Goal: Task Accomplishment & Management: Complete application form

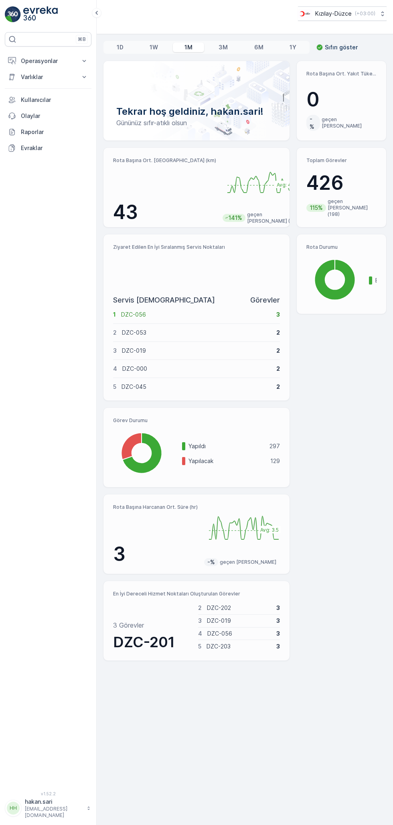
click at [65, 75] on p "Varlıklar" at bounding box center [48, 77] width 55 height 8
click at [30, 60] on p "Operasyonlar" at bounding box center [48, 61] width 55 height 8
click at [30, 108] on p "Kokpit" at bounding box center [28, 108] width 17 height 8
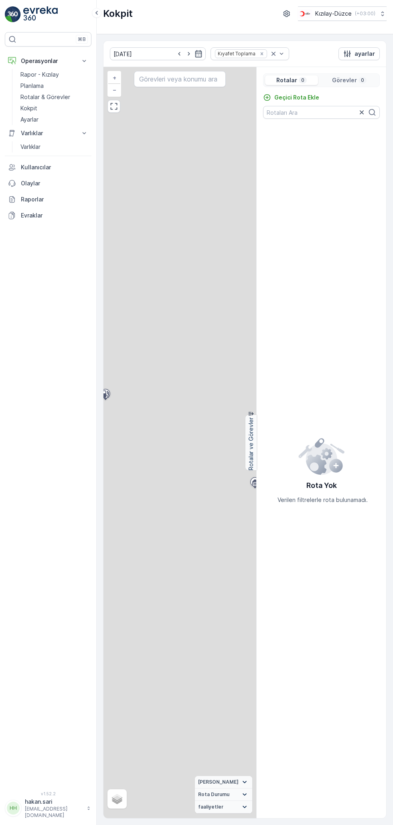
click at [293, 95] on p "Geçici Rota Ekle" at bounding box center [296, 97] width 45 height 8
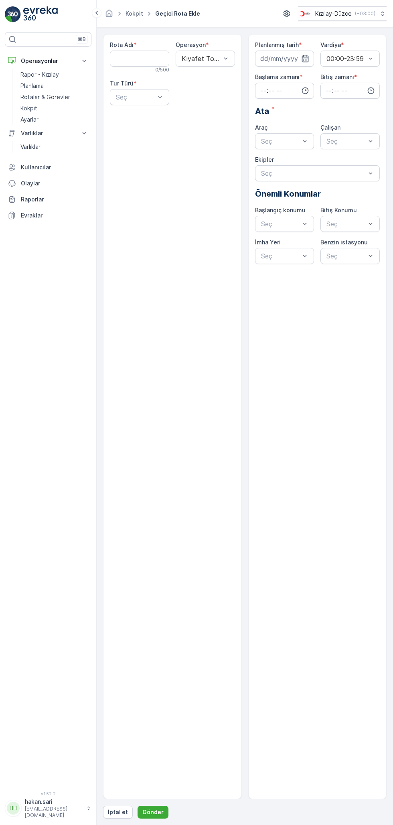
click at [133, 58] on Adı "Rota Adı" at bounding box center [139, 59] width 59 height 16
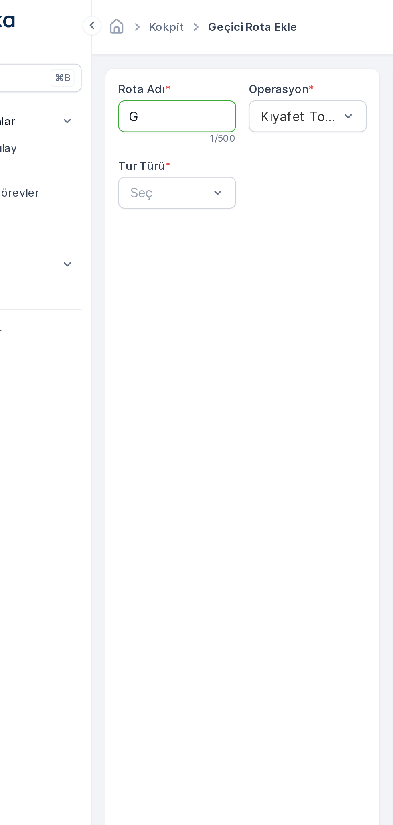
type Adı "GÜMÜŞOVA"
click at [132, 59] on Adı "GÜMÜŞOVA" at bounding box center [139, 59] width 59 height 16
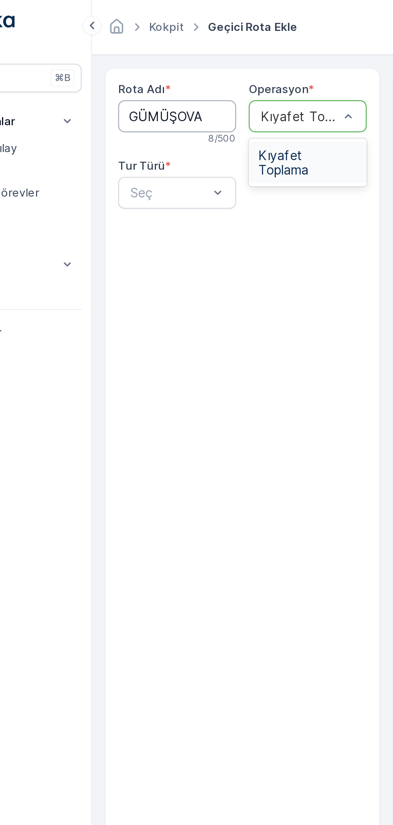
click at [197, 79] on span "Kıyafet Toplama" at bounding box center [206, 82] width 50 height 14
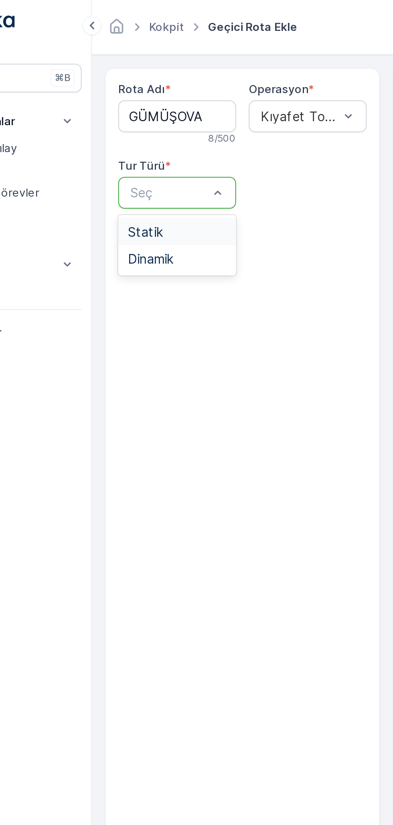
click at [127, 119] on span "Statik" at bounding box center [124, 116] width 18 height 7
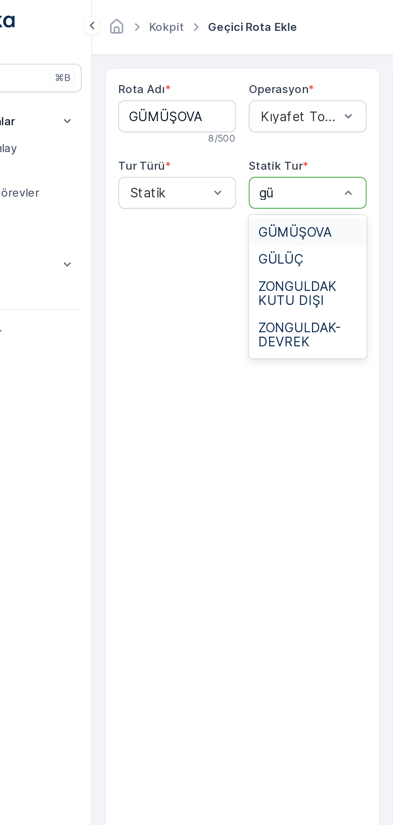
type input "güm"
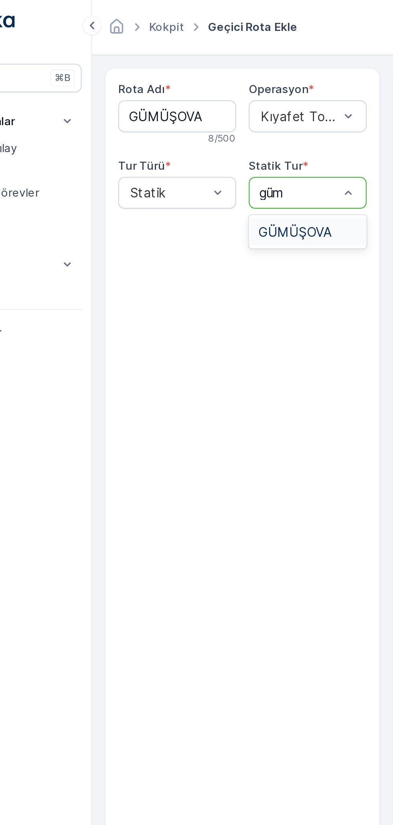
click at [198, 116] on span "GÜMÜŞOVA" at bounding box center [199, 116] width 37 height 7
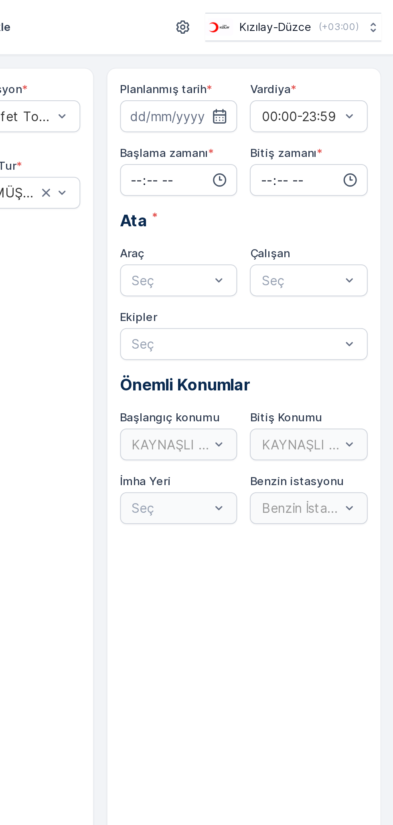
click at [312, 63] on input at bounding box center [284, 59] width 59 height 16
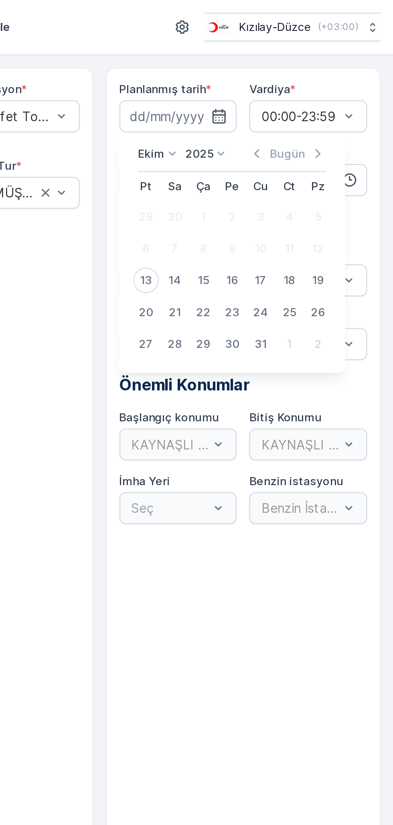
click at [272, 147] on button "13" at bounding box center [268, 141] width 14 height 14
type input "[DATE]"
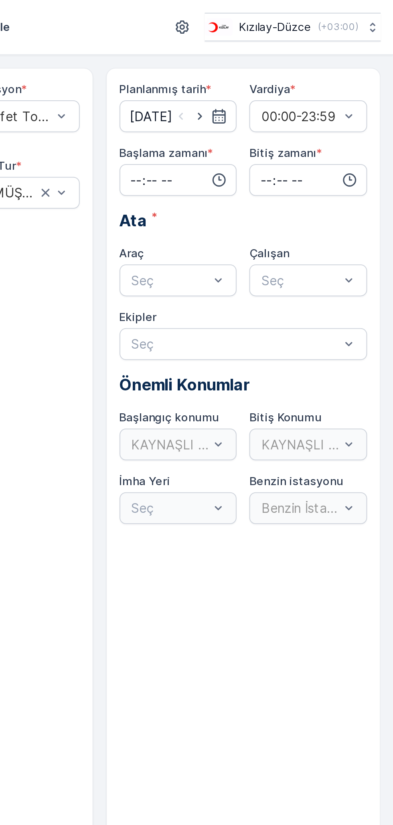
click at [272, 92] on input "time" at bounding box center [284, 91] width 59 height 16
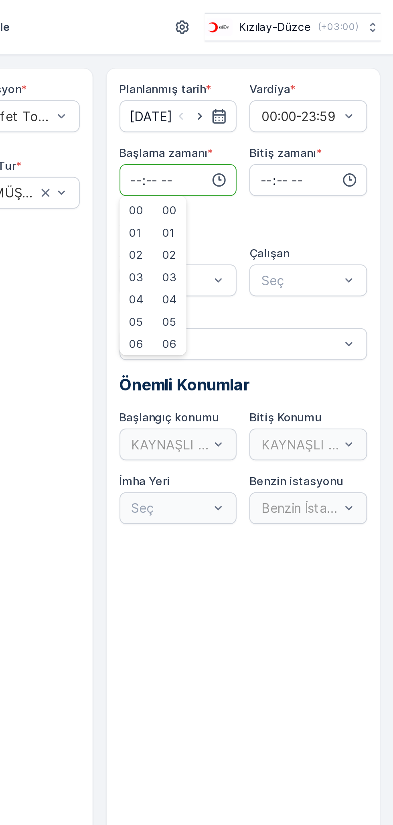
click at [297, 90] on input "time" at bounding box center [284, 91] width 59 height 16
type input "07:00"
click at [335, 93] on input "time" at bounding box center [350, 91] width 59 height 16
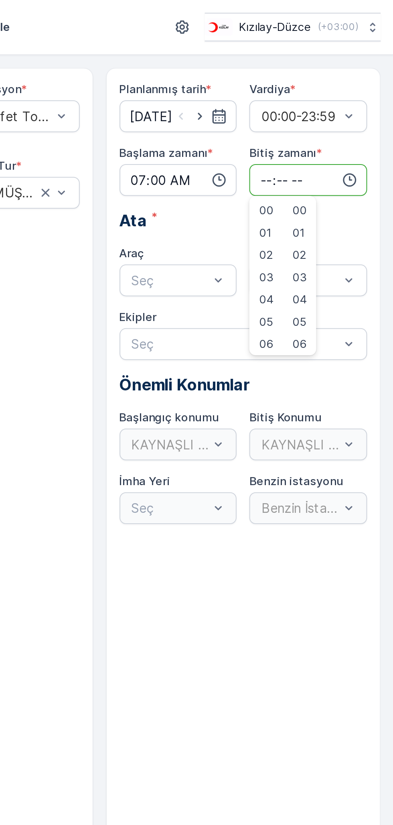
type input "17:00"
click at [355, 96] on input "17:00" at bounding box center [350, 91] width 59 height 16
click at [269, 92] on input "07:00" at bounding box center [284, 91] width 59 height 16
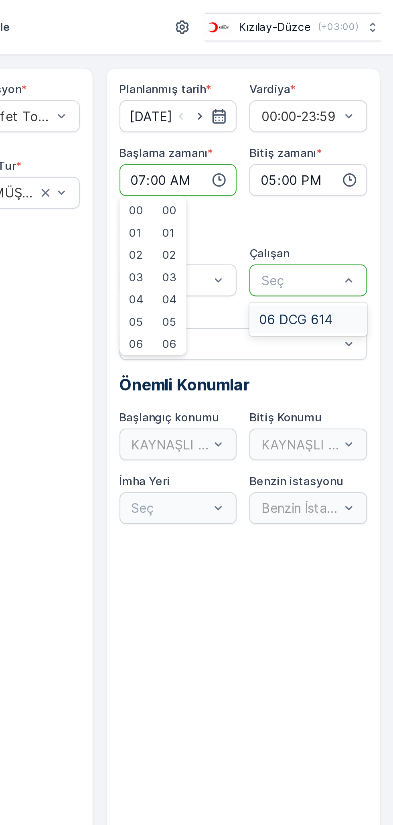
click at [349, 161] on span "06 DCG 614" at bounding box center [343, 160] width 37 height 7
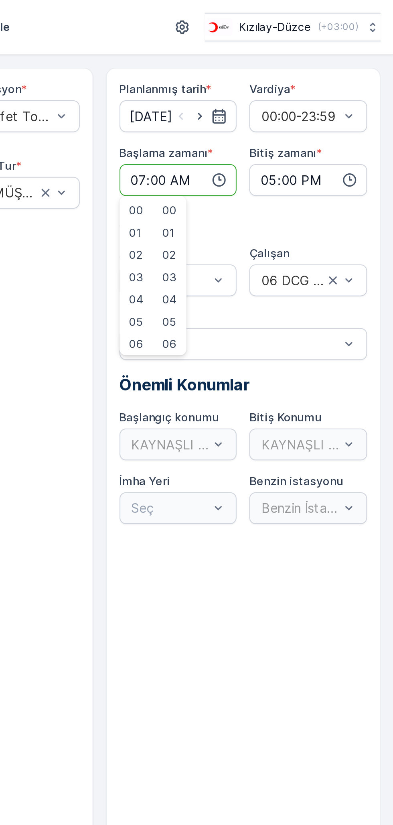
click at [339, 92] on input "17:00" at bounding box center [350, 91] width 59 height 16
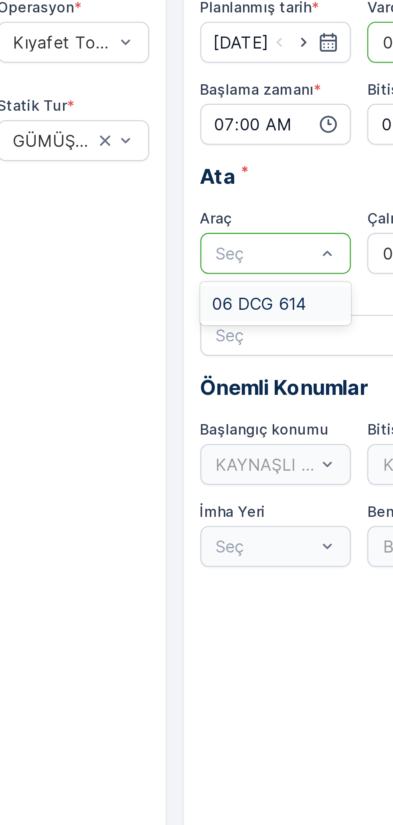
click at [287, 158] on span "06 DCG 614" at bounding box center [278, 160] width 37 height 7
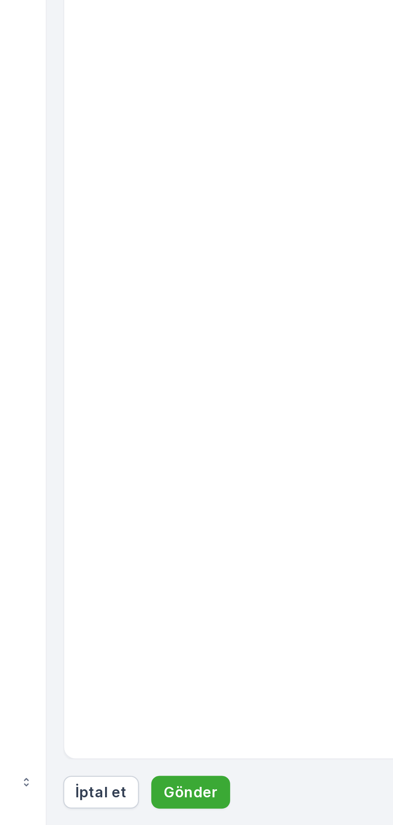
click at [152, 811] on p "Gönder" at bounding box center [152, 812] width 21 height 8
